Goal: Download file/media

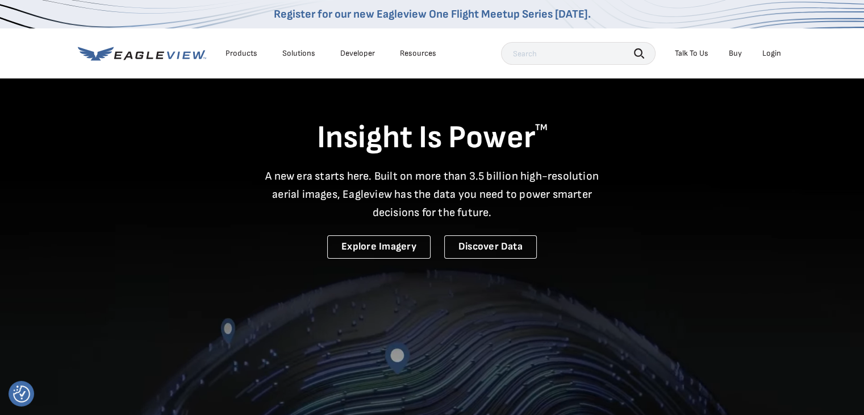
click at [768, 48] on div "Login" at bounding box center [771, 53] width 19 height 10
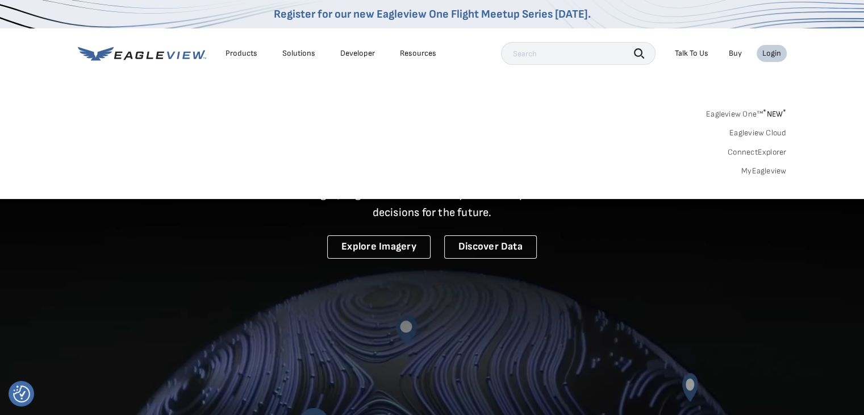
click at [754, 172] on link "MyEagleview" at bounding box center [763, 171] width 45 height 10
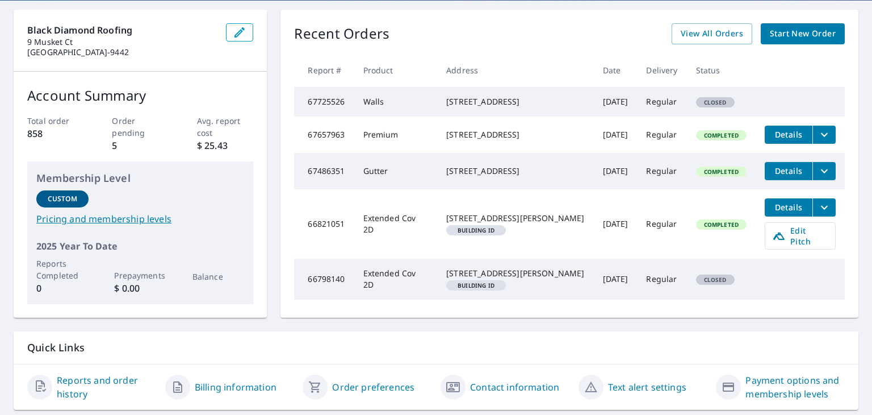
scroll to position [156, 0]
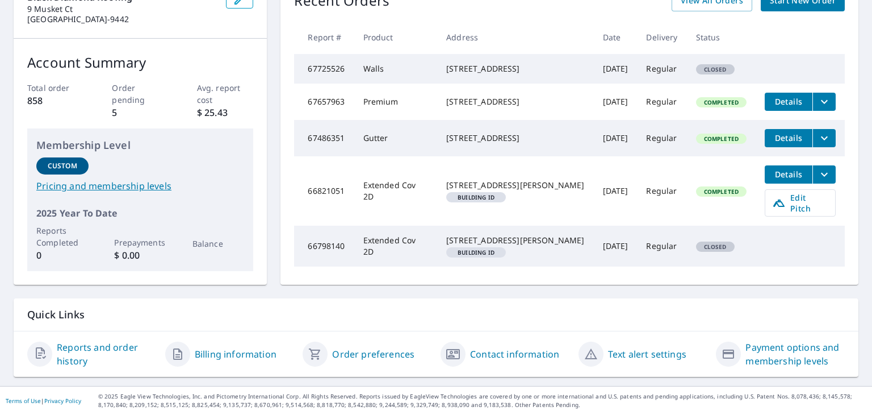
click at [86, 353] on link "Reports and order history" at bounding box center [106, 353] width 99 height 27
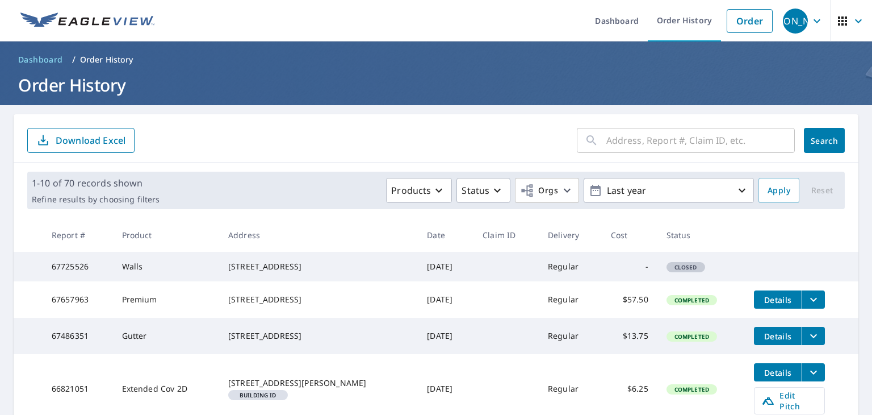
click at [638, 140] on input "text" at bounding box center [701, 140] width 189 height 32
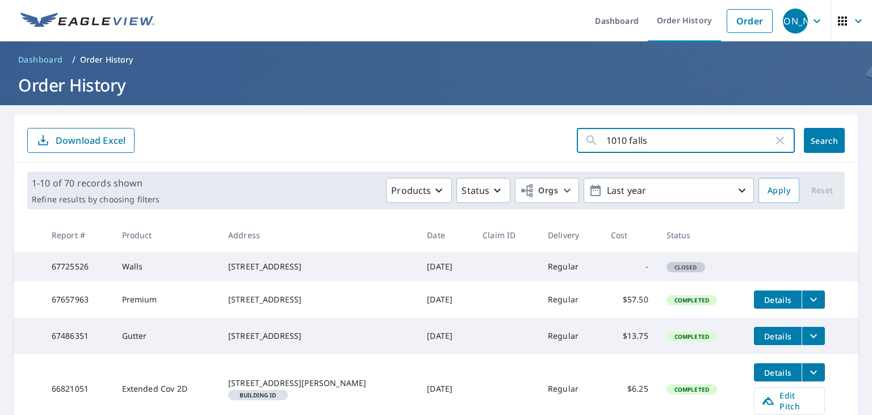
type input "1010 falls"
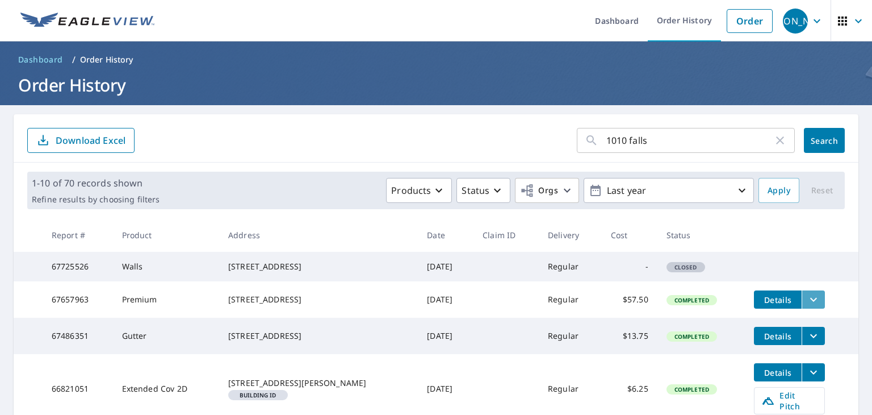
click at [807, 306] on icon "filesDropdownBtn-67657963" at bounding box center [814, 300] width 14 height 14
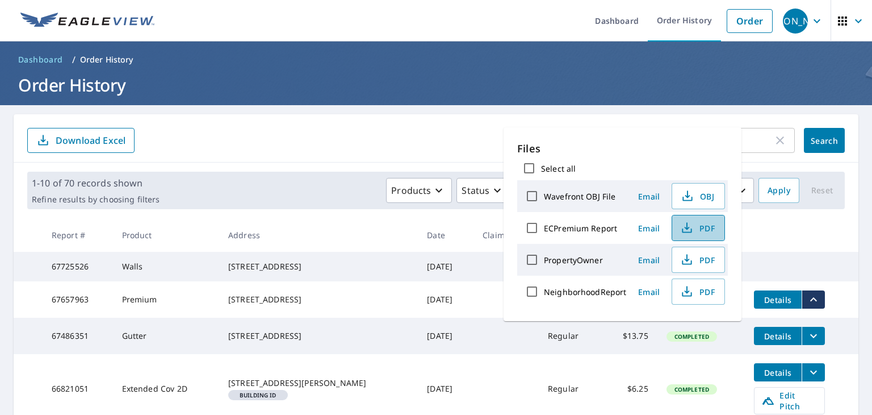
click at [695, 226] on span "PDF" at bounding box center [697, 228] width 36 height 14
